Goal: Information Seeking & Learning: Learn about a topic

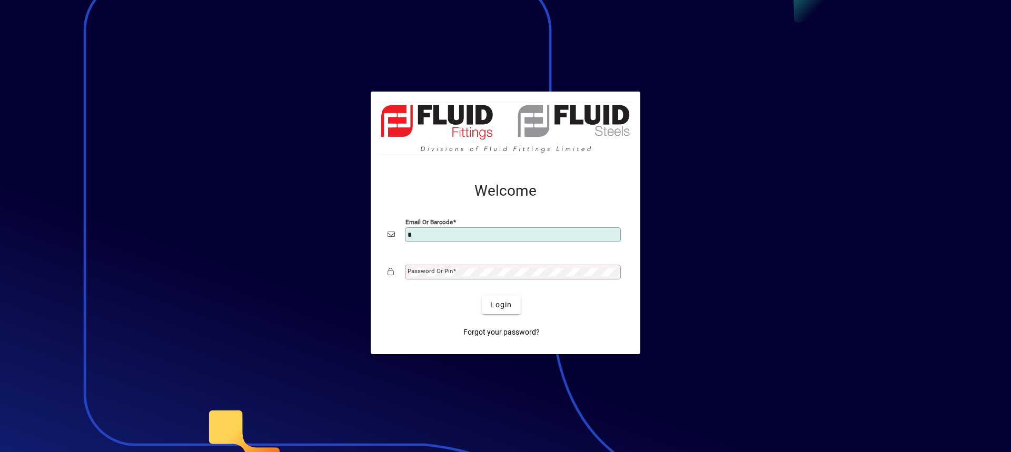
type input "**********"
click at [434, 268] on mat-label "Password or Pin" at bounding box center [430, 270] width 45 height 7
click at [482, 295] on button "Login" at bounding box center [501, 304] width 38 height 19
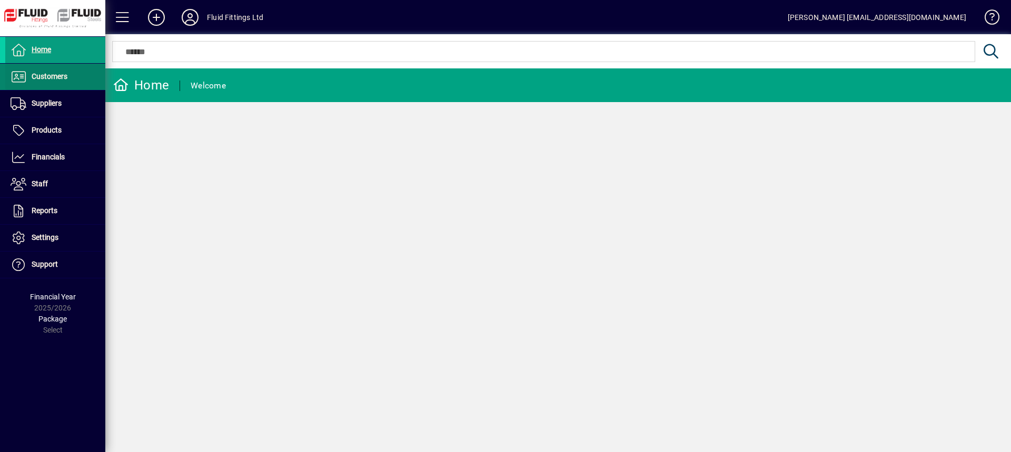
click at [56, 84] on span at bounding box center [55, 76] width 100 height 25
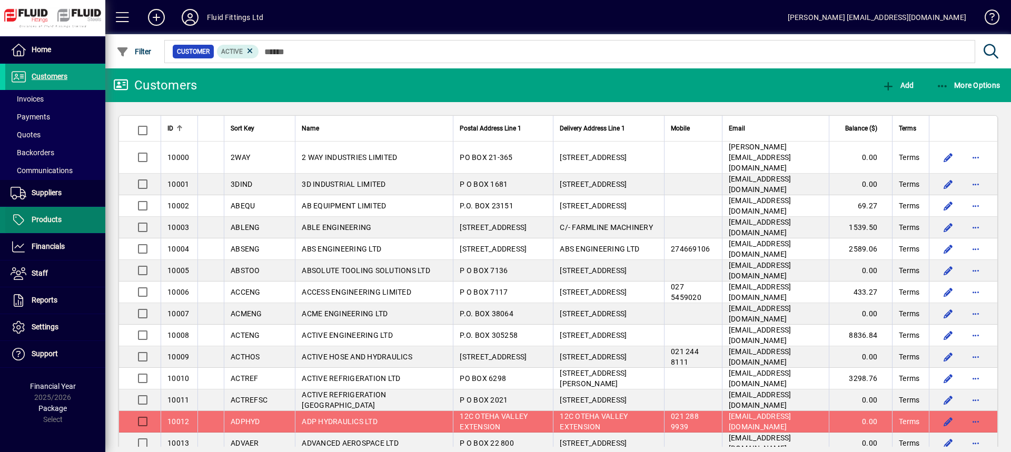
click at [58, 220] on span "Products" at bounding box center [47, 219] width 30 height 8
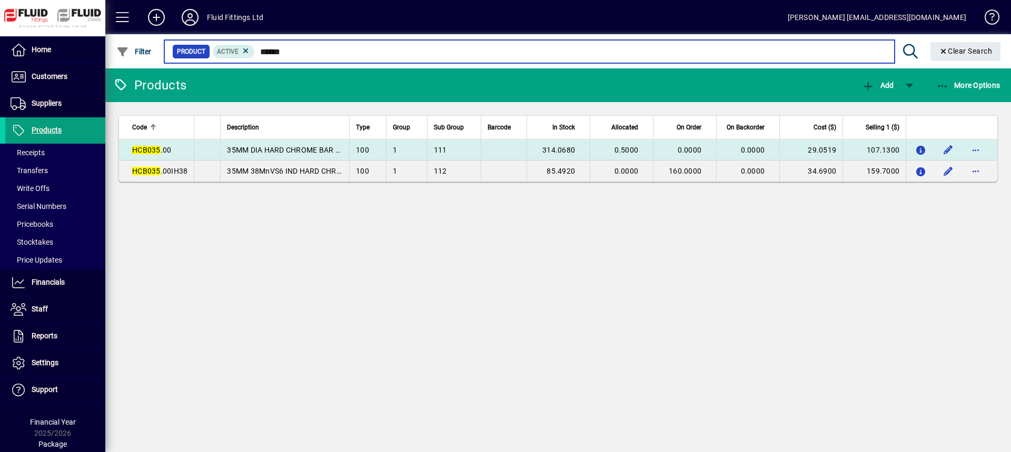
type input "******"
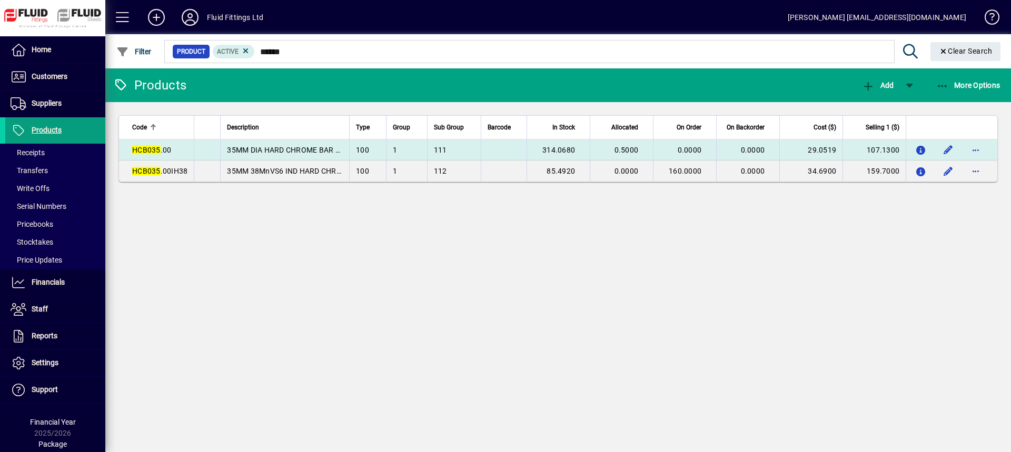
click at [169, 146] on span "HCB035 .00" at bounding box center [151, 150] width 39 height 8
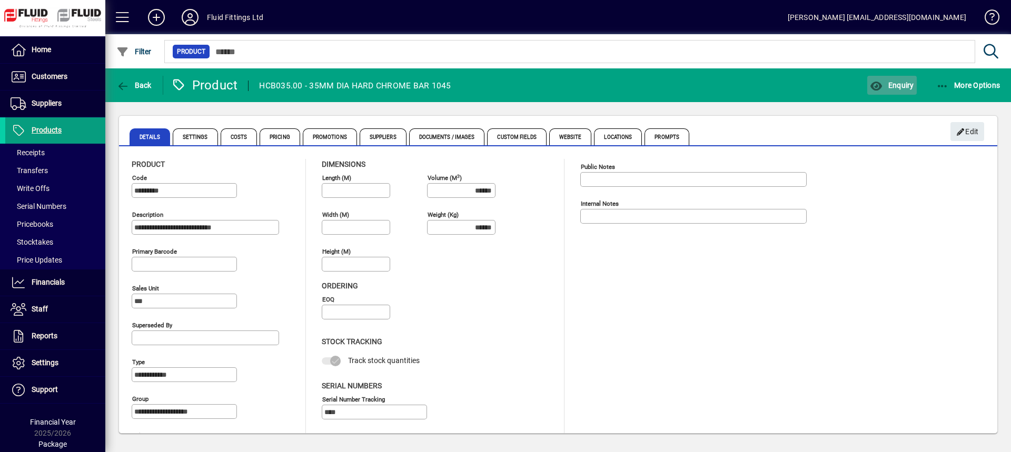
click at [906, 82] on span "Enquiry" at bounding box center [892, 85] width 44 height 8
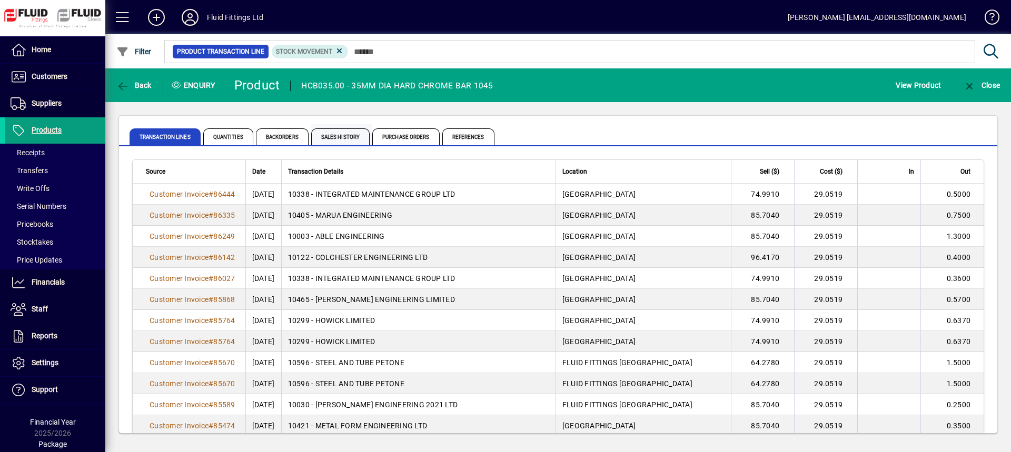
click at [339, 131] on span "Sales History" at bounding box center [340, 136] width 58 height 17
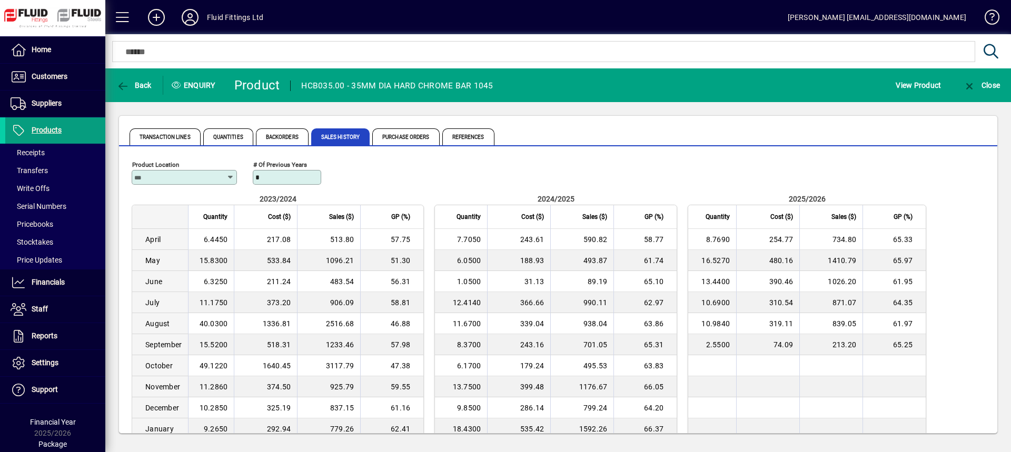
scroll to position [81, 0]
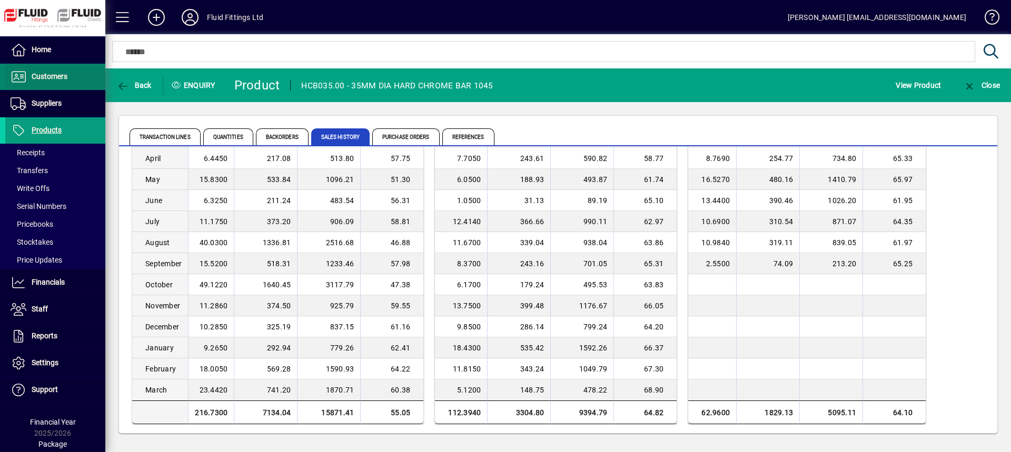
click at [62, 75] on span "Customers" at bounding box center [50, 76] width 36 height 8
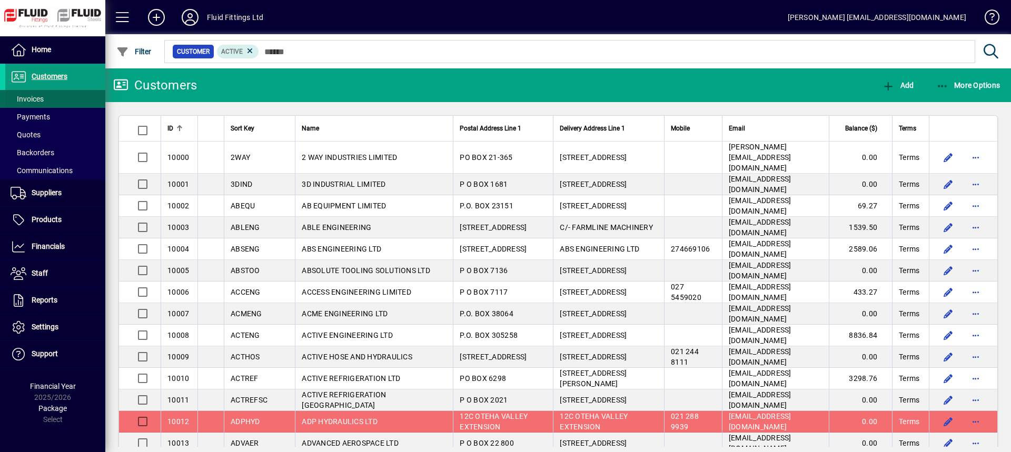
click at [50, 97] on span at bounding box center [55, 98] width 100 height 25
